Goal: Task Accomplishment & Management: Use online tool/utility

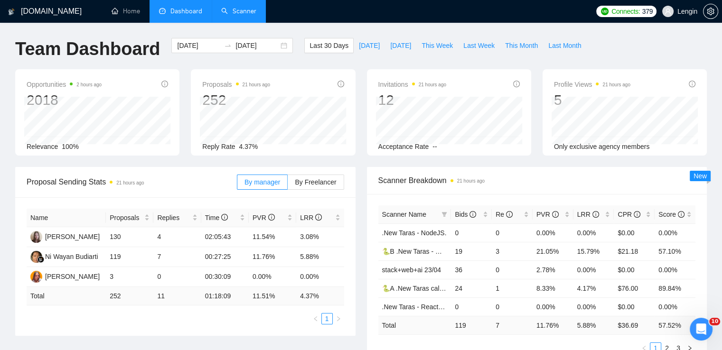
click at [239, 12] on link "Scanner" at bounding box center [238, 11] width 35 height 8
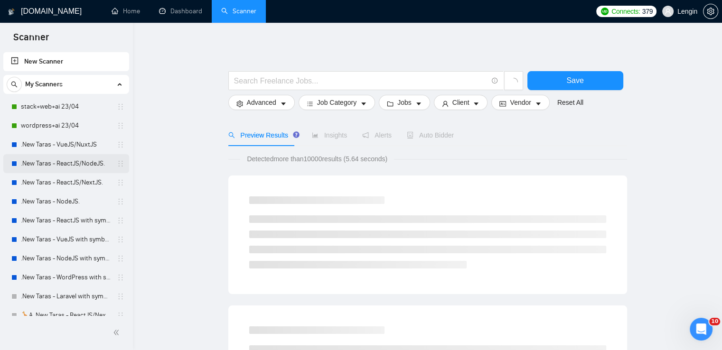
click at [84, 159] on link ".New Taras - ReactJS/NodeJS." at bounding box center [66, 163] width 90 height 19
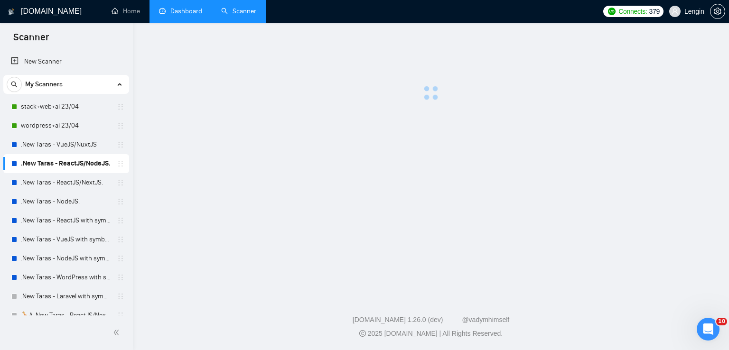
click at [183, 7] on link "Dashboard" at bounding box center [180, 11] width 43 height 8
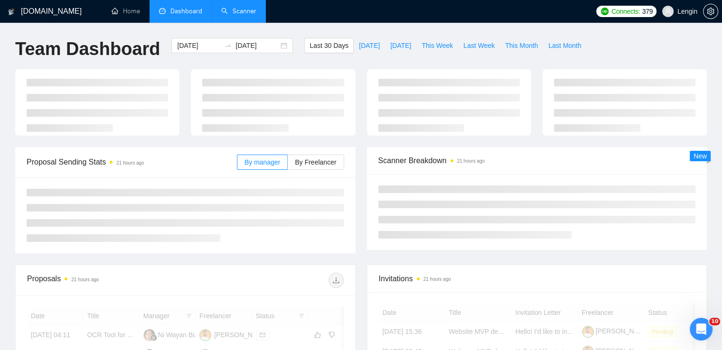
click at [233, 14] on link "Scanner" at bounding box center [238, 11] width 35 height 8
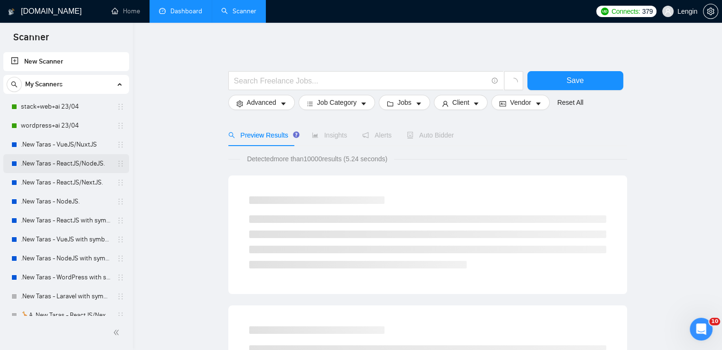
click at [86, 160] on link ".New Taras - ReactJS/NodeJS." at bounding box center [66, 163] width 90 height 19
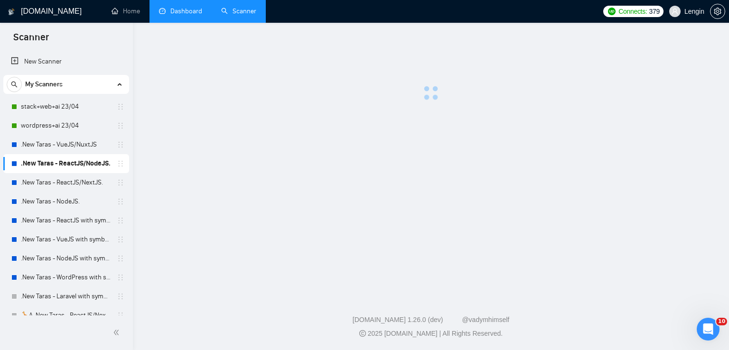
click at [177, 15] on link "Dashboard" at bounding box center [180, 11] width 43 height 8
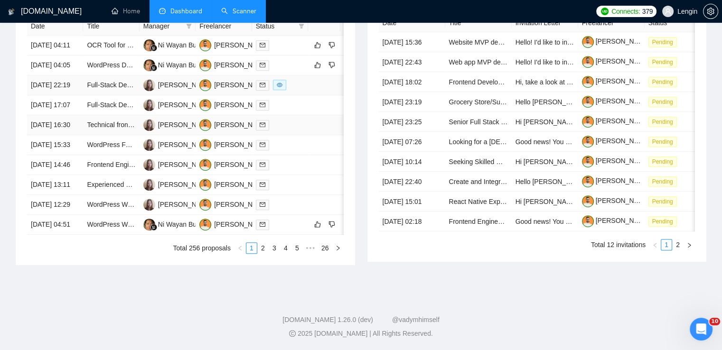
scroll to position [414, 0]
click at [265, 253] on link "2" at bounding box center [263, 248] width 10 height 10
click at [250, 253] on link "1" at bounding box center [251, 248] width 10 height 10
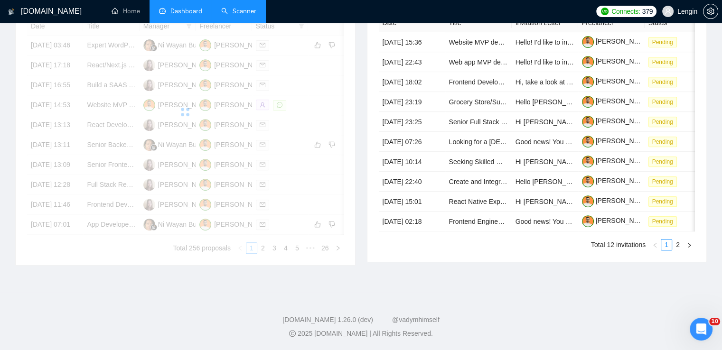
click at [244, 12] on link "Scanner" at bounding box center [238, 11] width 35 height 8
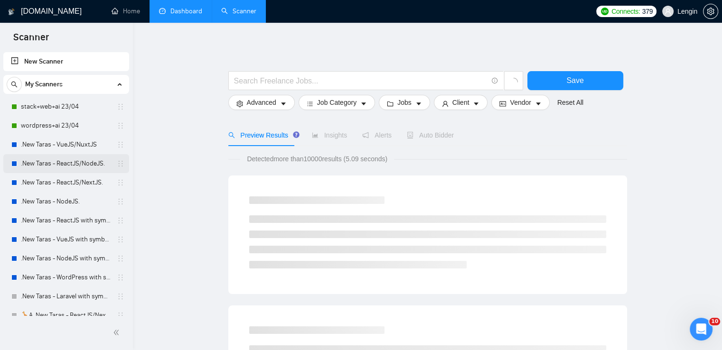
click at [95, 159] on link ".New Taras - ReactJS/NodeJS." at bounding box center [66, 163] width 90 height 19
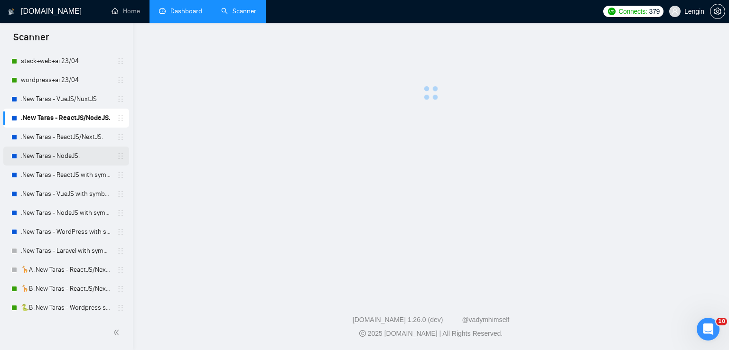
scroll to position [36, 0]
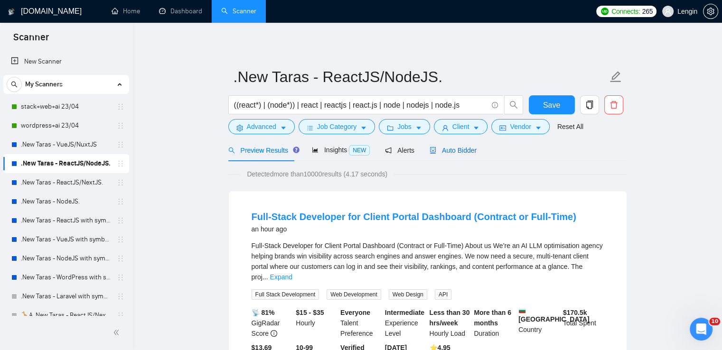
click at [460, 147] on span "Auto Bidder" at bounding box center [452, 151] width 47 height 8
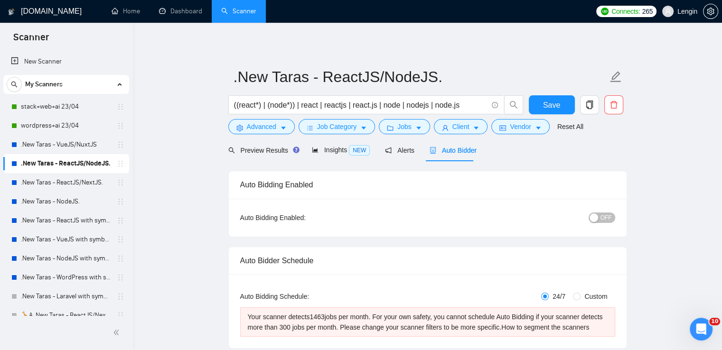
radio input "false"
radio input "true"
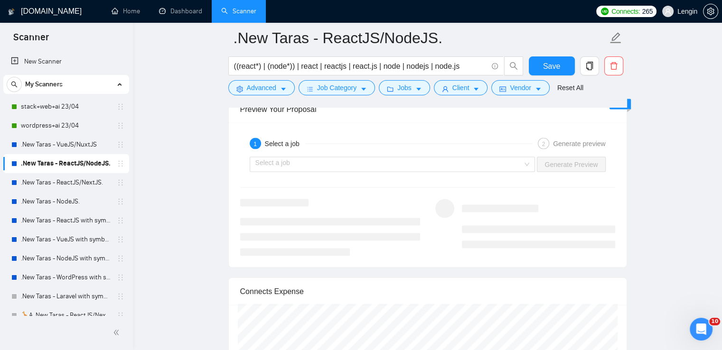
scroll to position [1985, 0]
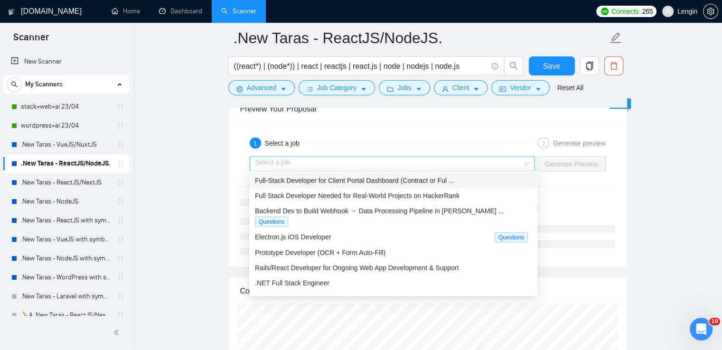
click at [529, 160] on div "Select a job" at bounding box center [393, 164] width 286 height 15
click at [435, 179] on span "Full-Stack Developer for Client Portal Dashboard (Contract or Ful ..." at bounding box center [354, 181] width 199 height 8
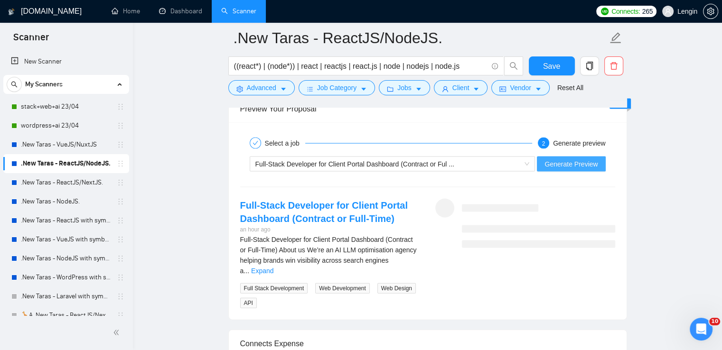
click at [573, 162] on span "Generate Preview" at bounding box center [570, 164] width 53 height 10
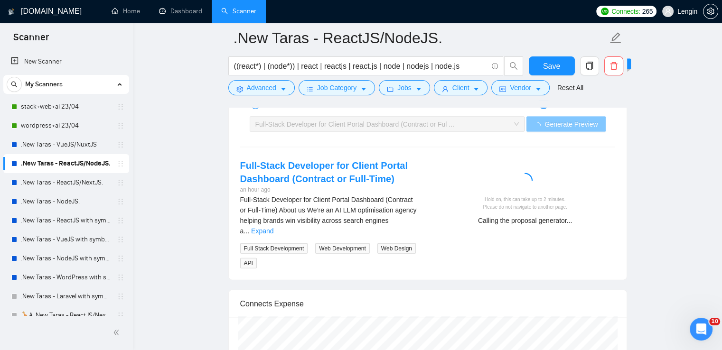
scroll to position [2026, 0]
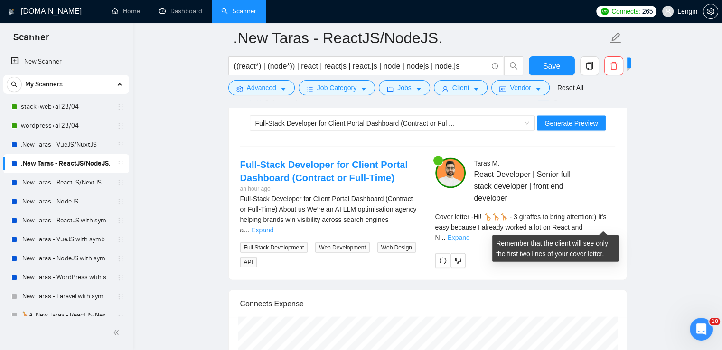
click at [469, 234] on link "Expand" at bounding box center [458, 238] width 22 height 8
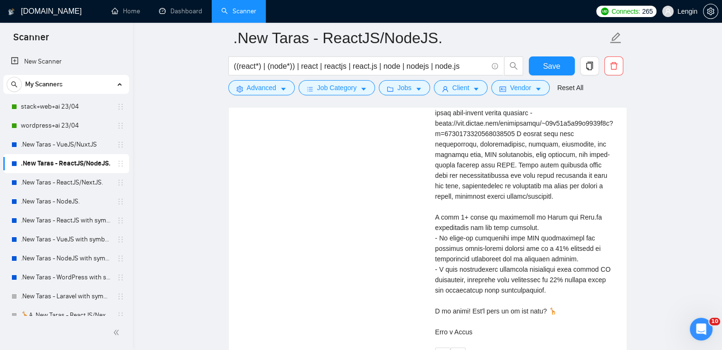
scroll to position [2235, 0]
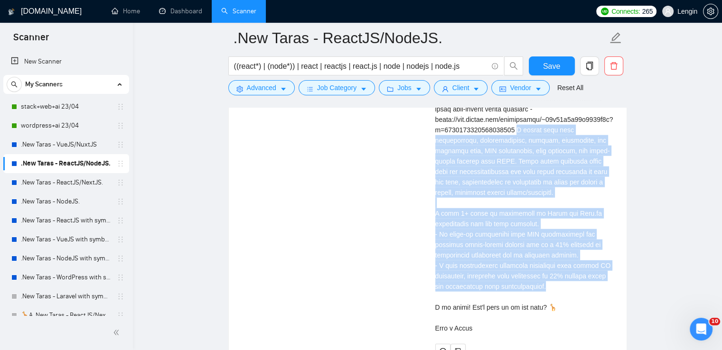
drag, startPoint x: 516, startPoint y: 129, endPoint x: 561, endPoint y: 281, distance: 158.9
click at [561, 281] on div "Cover letter" at bounding box center [525, 172] width 180 height 324
copy div "rked here with architecture, implementation, testing, deployment, and handover …"
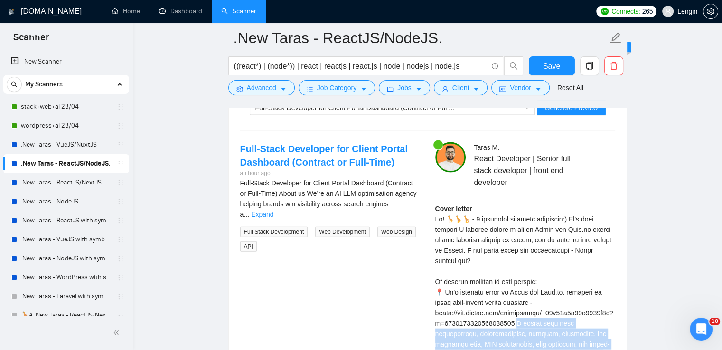
scroll to position [2224, 0]
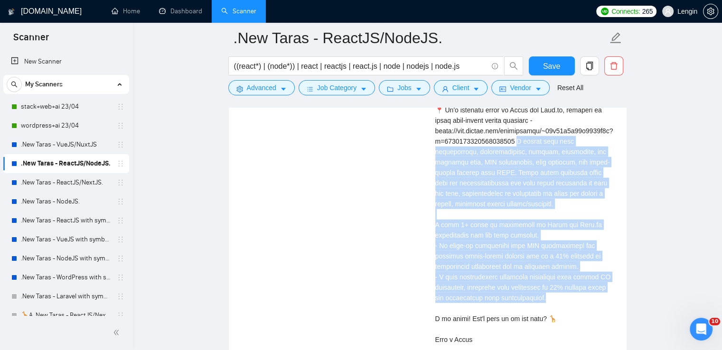
click at [516, 196] on div "Cover letter" at bounding box center [525, 183] width 180 height 324
